Goal: Find contact information: Find contact information

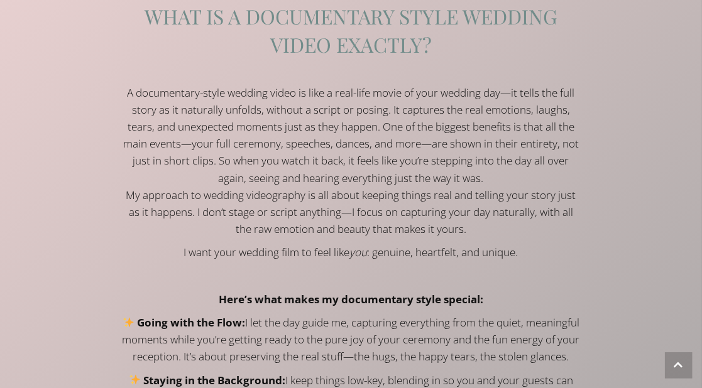
scroll to position [2002, 0]
click at [30, 118] on div "Pittsburgh wedding videographer Mark Mower (far right) with the photographers, …" at bounding box center [351, 97] width 702 height 1110
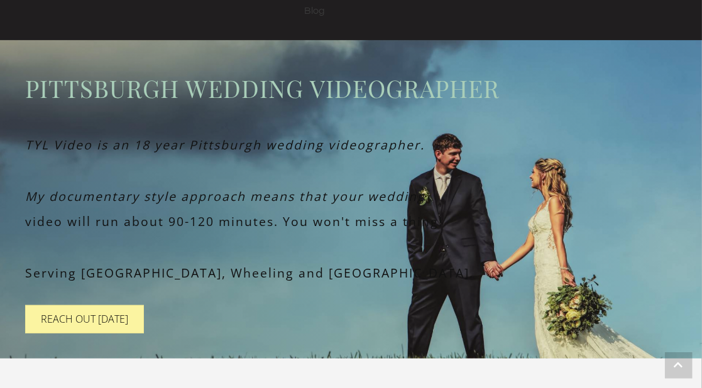
scroll to position [0, 0]
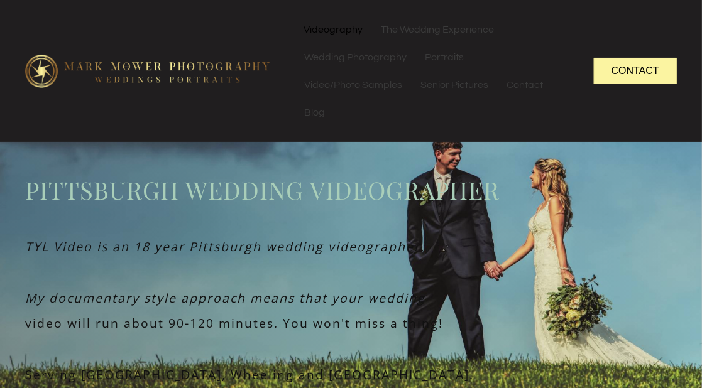
click at [347, 30] on link "Videography" at bounding box center [333, 30] width 77 height 28
click at [322, 37] on link "Videography" at bounding box center [333, 30] width 77 height 28
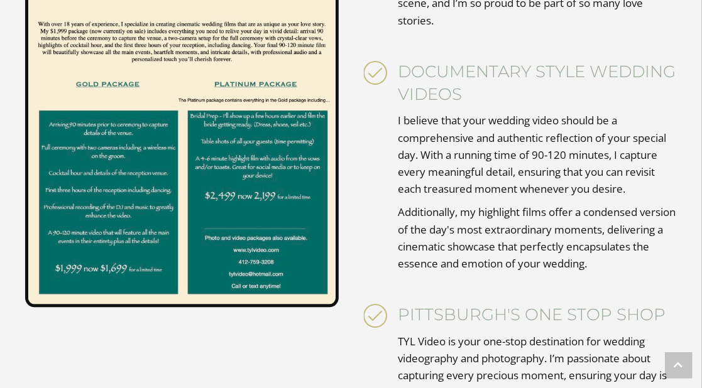
scroll to position [3196, 0]
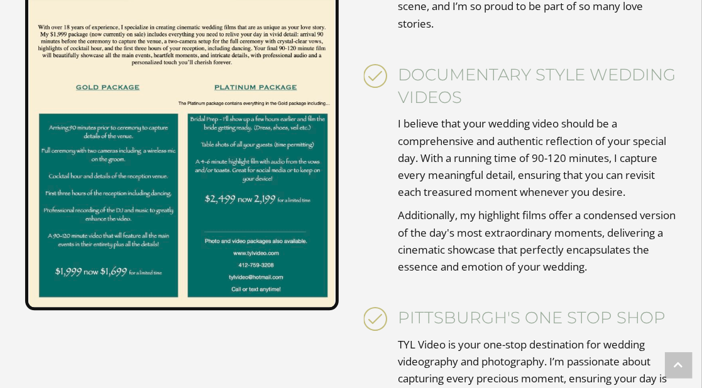
click at [100, 92] on img at bounding box center [182, 108] width 314 height 403
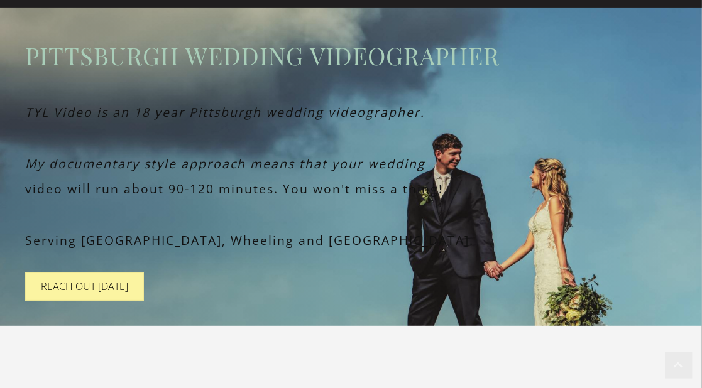
scroll to position [0, 0]
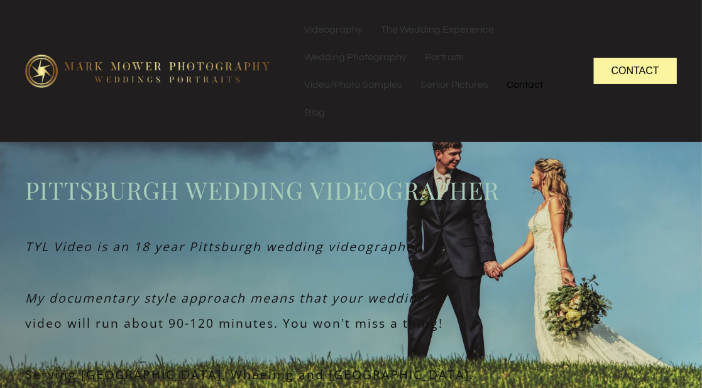
click at [515, 77] on link "Contact" at bounding box center [525, 85] width 54 height 28
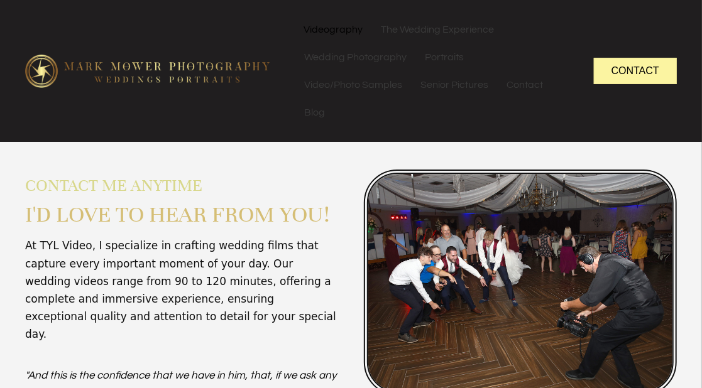
click at [331, 35] on link "Videography" at bounding box center [333, 30] width 77 height 28
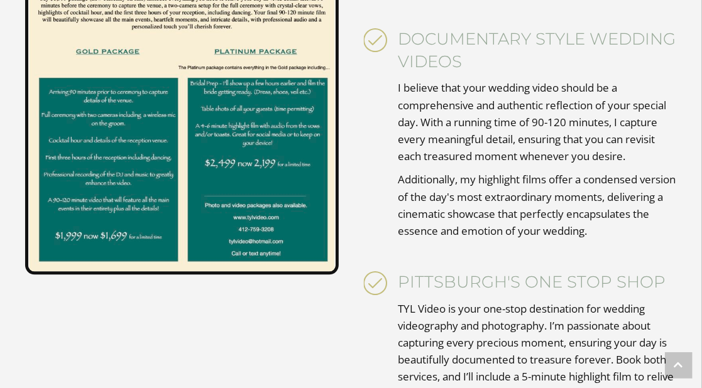
scroll to position [3240, 0]
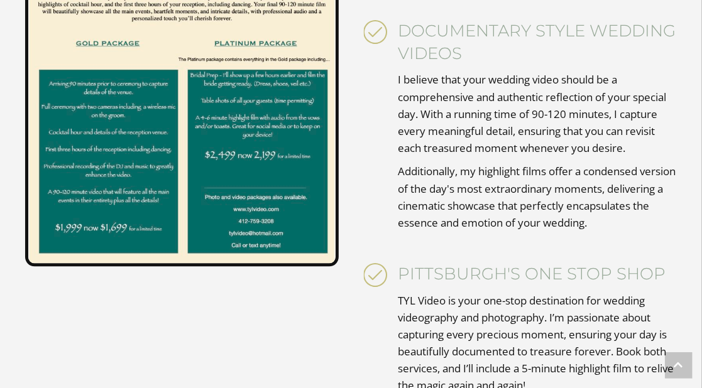
click at [134, 217] on img at bounding box center [182, 64] width 314 height 403
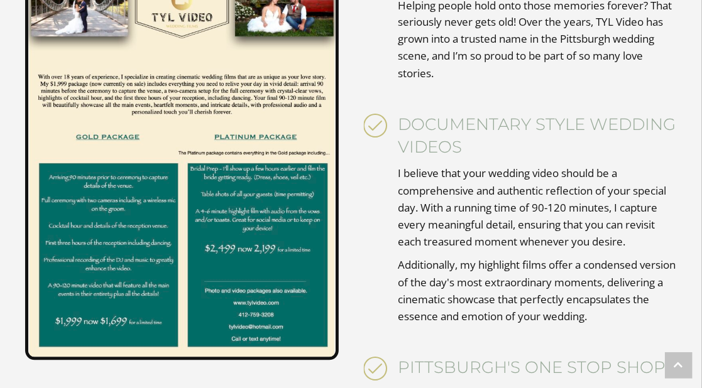
scroll to position [3144, 0]
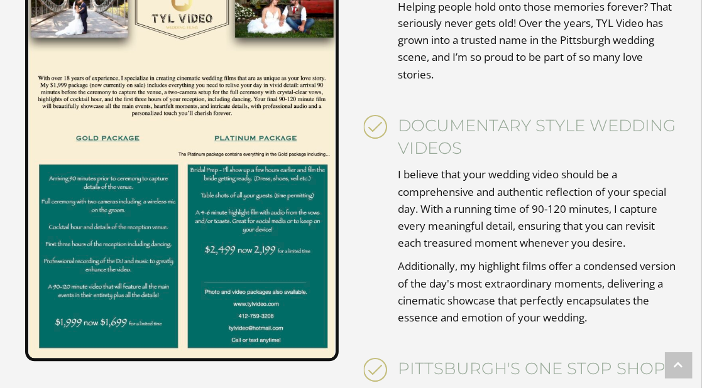
click at [106, 138] on img at bounding box center [182, 160] width 314 height 403
